Goal: Complete application form

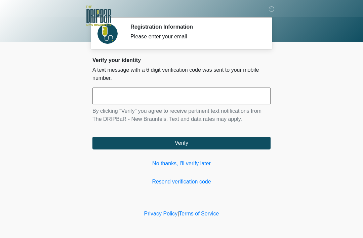
click at [246, 184] on link "Resend verification code" at bounding box center [181, 182] width 178 height 8
click at [194, 166] on link "No thanks, I'll verify later" at bounding box center [181, 163] width 178 height 8
click at [195, 167] on link "No thanks, I'll verify later" at bounding box center [181, 163] width 178 height 8
click at [188, 161] on link "No thanks, I'll verify later" at bounding box center [181, 163] width 178 height 8
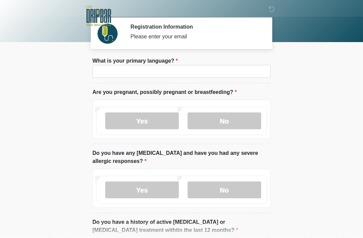
click at [195, 163] on label "Do you have any [MEDICAL_DATA] and have you had any severe allergic responses?" at bounding box center [181, 157] width 178 height 16
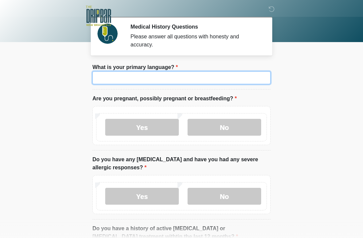
click at [215, 79] on input "What is your primary language?" at bounding box center [181, 77] width 178 height 13
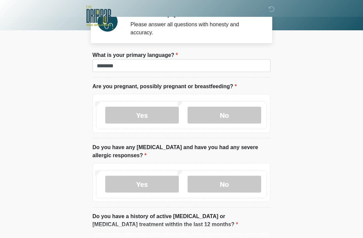
scroll to position [12, 0]
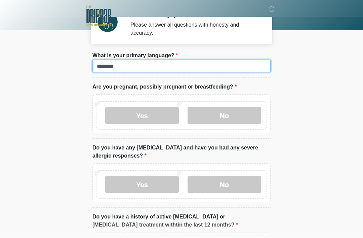
type input "*******"
click at [244, 115] on label "No" at bounding box center [225, 115] width 74 height 17
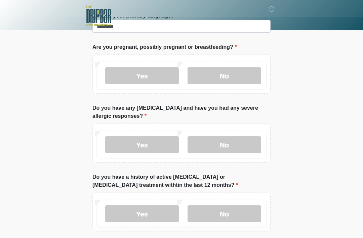
scroll to position [58, 0]
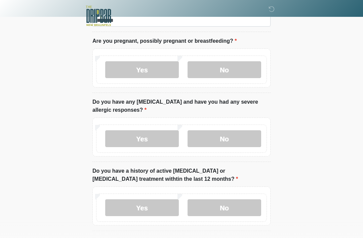
click at [243, 134] on label "No" at bounding box center [225, 138] width 74 height 17
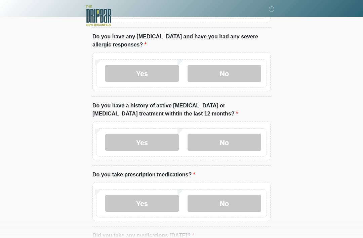
scroll to position [146, 0]
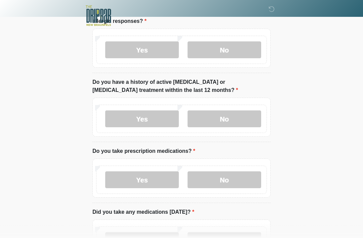
click at [236, 118] on label "No" at bounding box center [225, 119] width 74 height 17
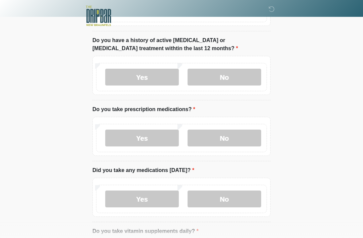
scroll to position [201, 0]
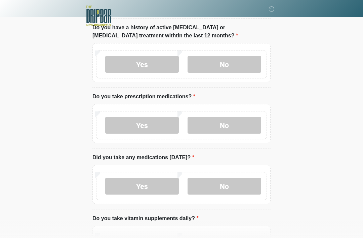
click at [151, 119] on label "Yes" at bounding box center [142, 125] width 74 height 17
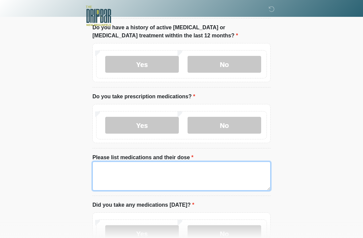
click at [172, 169] on textarea "Please list medications and their dose" at bounding box center [181, 175] width 178 height 29
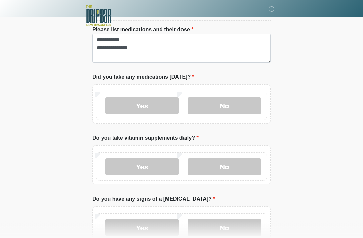
scroll to position [332, 0]
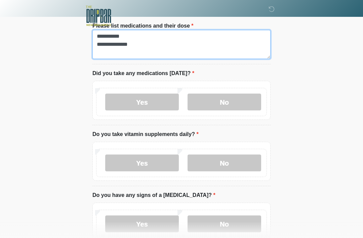
type textarea "**********"
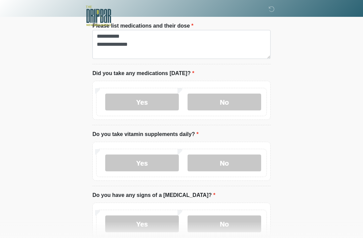
click at [160, 105] on label "Yes" at bounding box center [142, 102] width 74 height 17
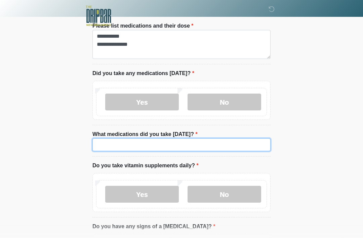
click at [163, 142] on input "What medications did you take [DATE]?" at bounding box center [181, 144] width 178 height 13
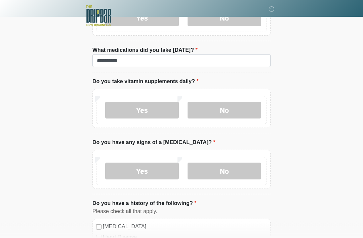
scroll to position [417, 0]
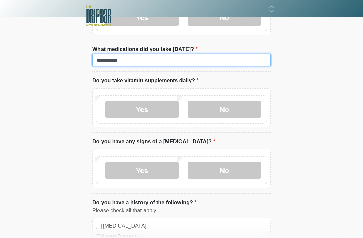
type input "*********"
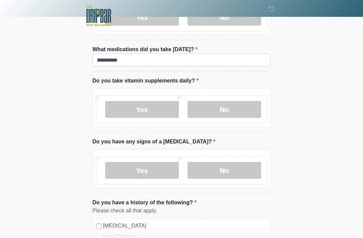
click at [226, 107] on label "No" at bounding box center [225, 109] width 74 height 17
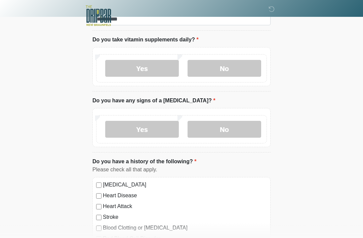
click at [236, 124] on label "No" at bounding box center [225, 129] width 74 height 17
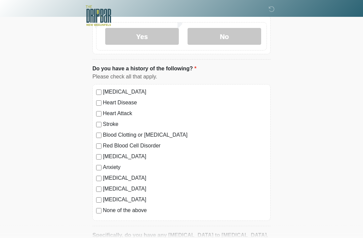
scroll to position [551, 0]
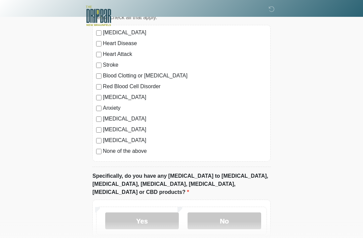
click at [233, 212] on label "No" at bounding box center [225, 220] width 74 height 17
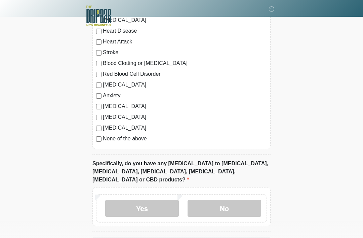
scroll to position [624, 0]
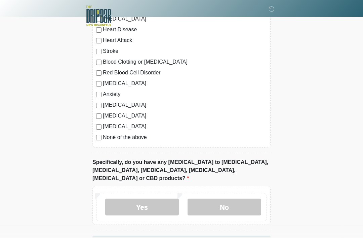
click at [242, 235] on button "Continue" at bounding box center [181, 241] width 178 height 13
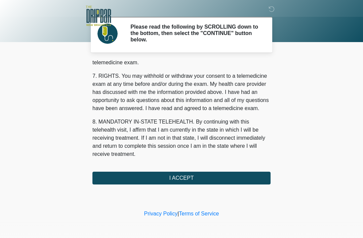
scroll to position [295, 0]
click at [226, 175] on button "I ACCEPT" at bounding box center [181, 178] width 178 height 13
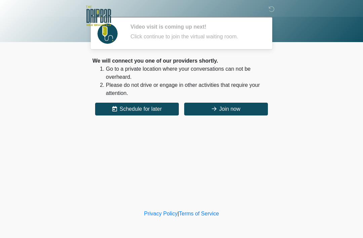
click at [255, 108] on button "Join now" at bounding box center [226, 109] width 84 height 13
